Goal: Task Accomplishment & Management: Use online tool/utility

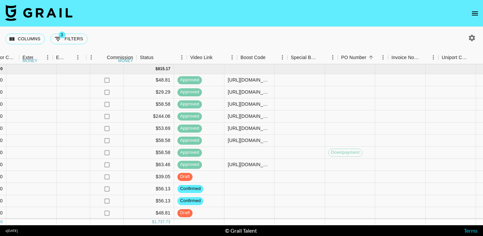
scroll to position [239, 664]
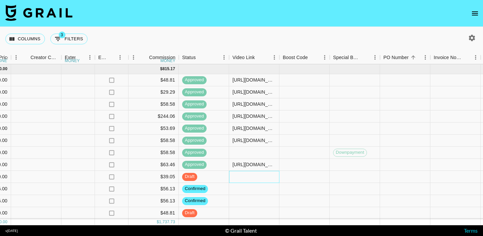
click at [240, 176] on div at bounding box center [254, 177] width 50 height 12
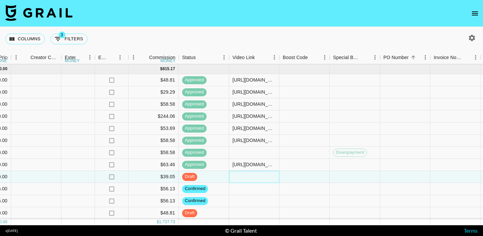
click at [240, 176] on div at bounding box center [254, 177] width 50 height 12
type input "https://www.tiktok.com/@tristipoopoo/video/7538914233560370462?is_from_webapp=1…"
click at [295, 176] on div at bounding box center [304, 177] width 50 height 12
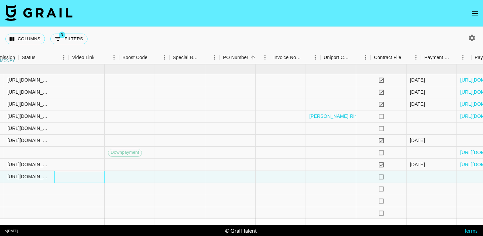
scroll to position [239, 940]
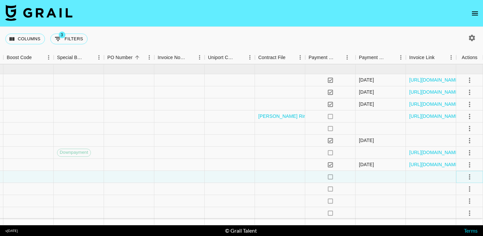
click at [471, 177] on icon "select merge strategy" at bounding box center [469, 177] width 8 height 8
click at [468, 164] on li "Approve" at bounding box center [461, 162] width 44 height 12
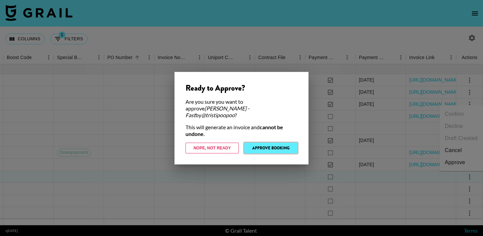
click at [276, 146] on button "Approve Booking" at bounding box center [270, 147] width 53 height 11
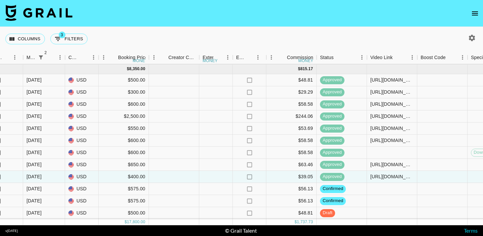
scroll to position [239, 525]
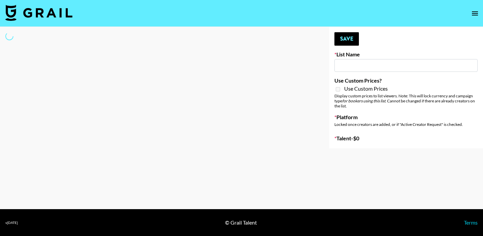
type input "Nickleback - Rockstar IG"
select select "Song"
